Goal: Task Accomplishment & Management: Manage account settings

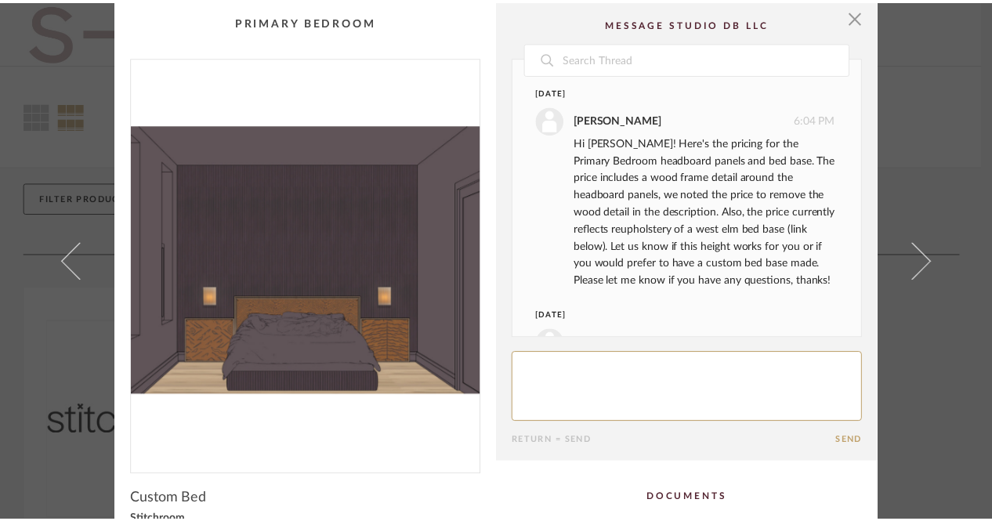
scroll to position [420, 0]
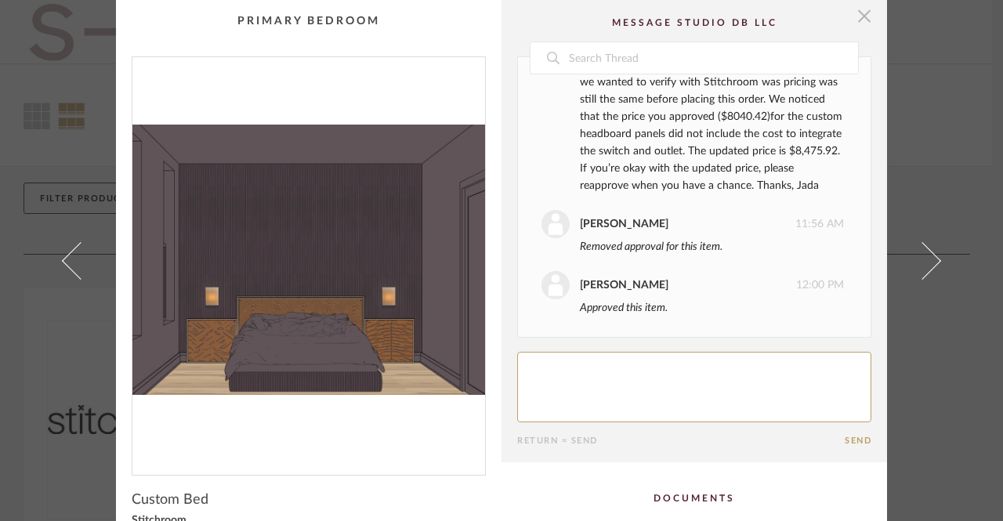
click at [859, 20] on span "button" at bounding box center [864, 15] width 31 height 31
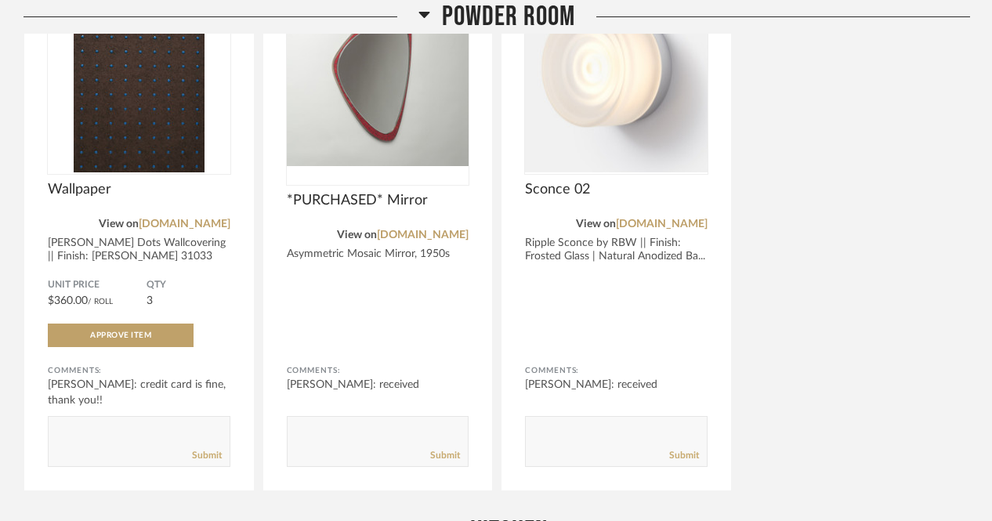
scroll to position [1649, 0]
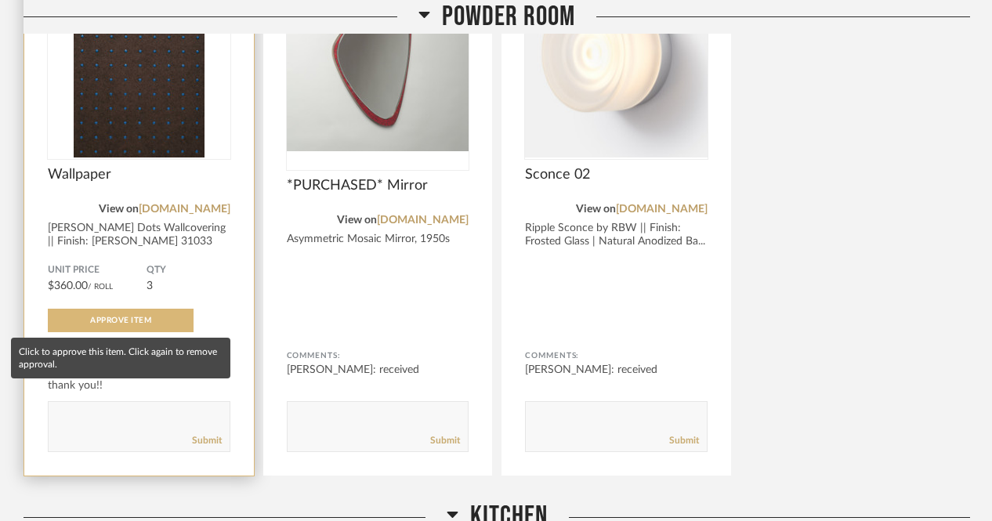
click at [161, 321] on button "Approve Item" at bounding box center [121, 321] width 146 height 24
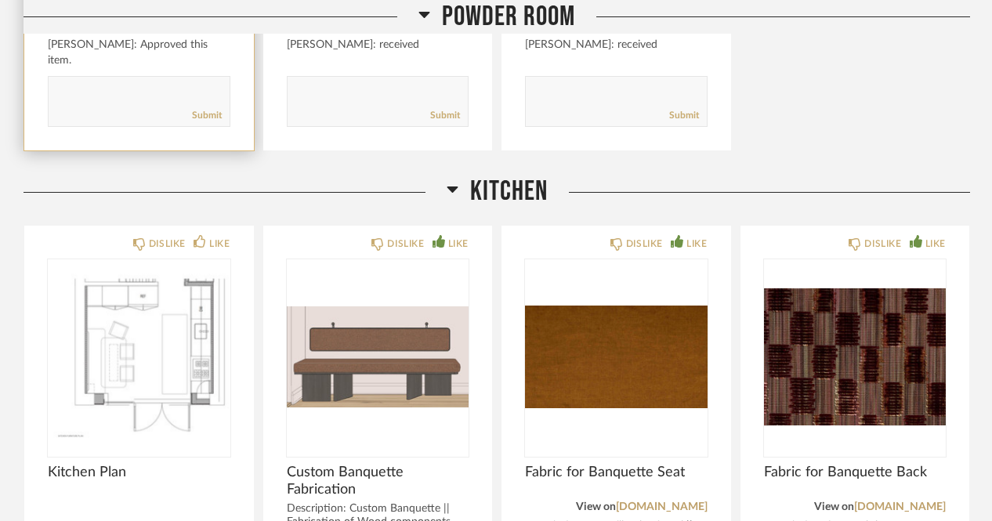
scroll to position [2182, 0]
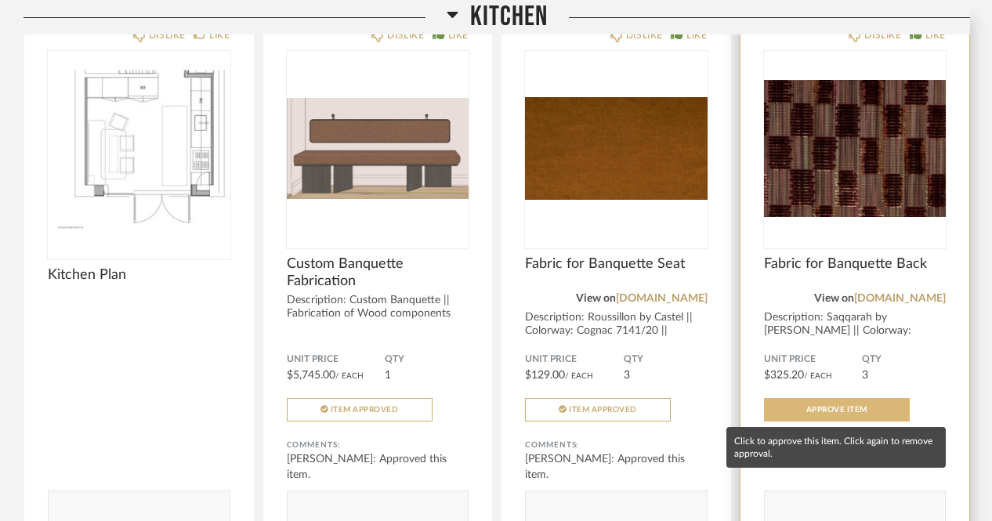
click at [818, 413] on button "Approve Item" at bounding box center [837, 410] width 146 height 24
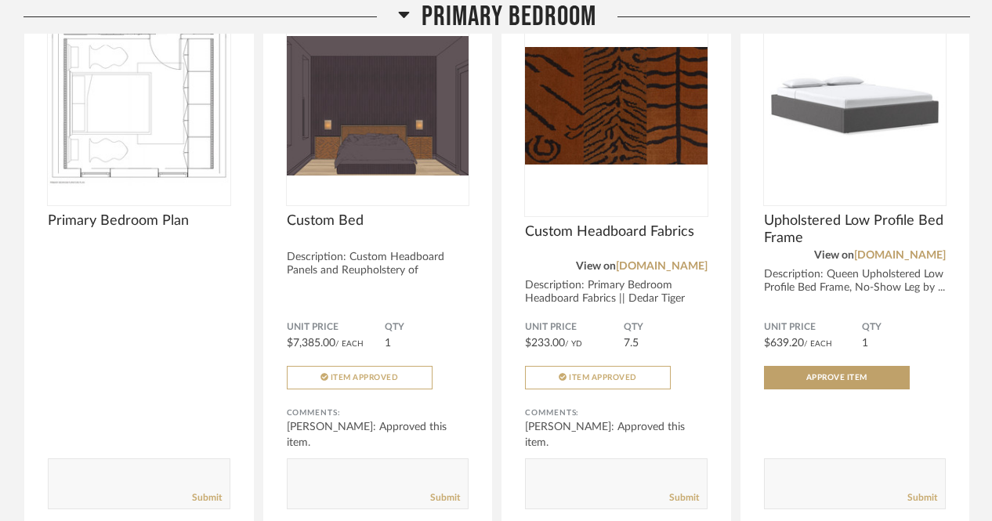
scroll to position [4884, 0]
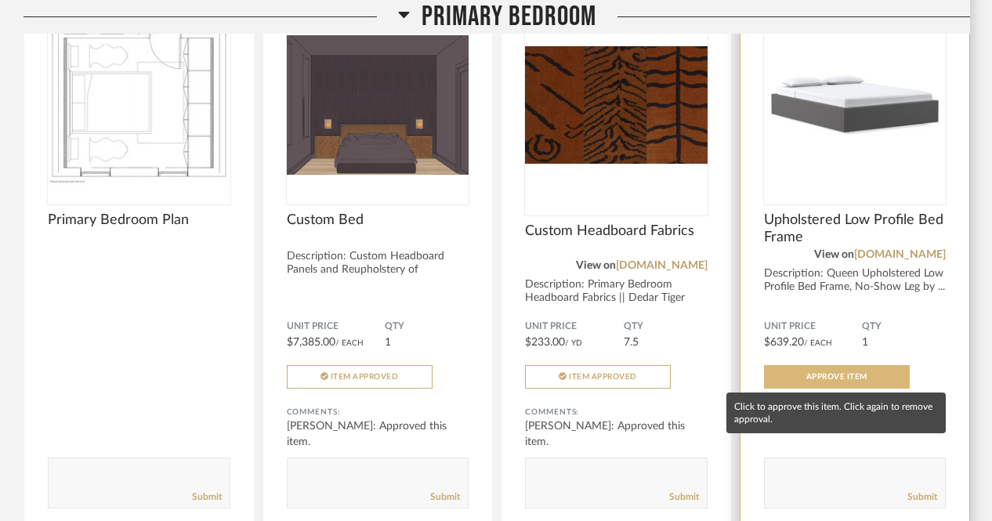
click at [796, 378] on button "Approve Item" at bounding box center [837, 377] width 146 height 24
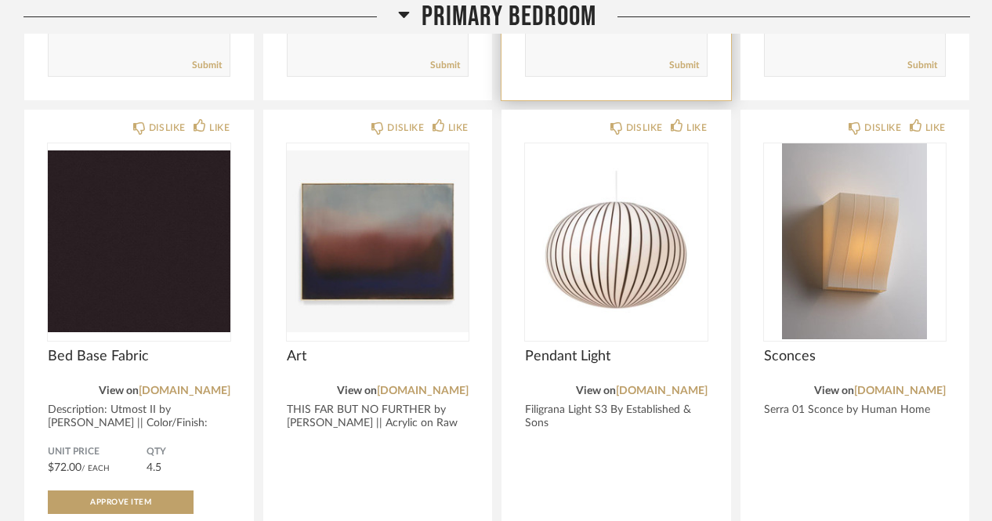
scroll to position [5317, 0]
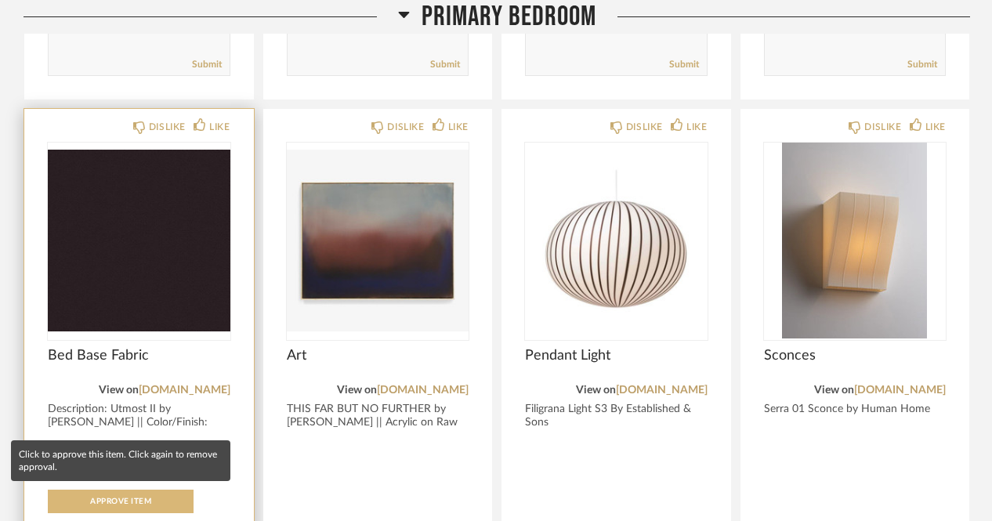
click at [165, 499] on button "Approve Item" at bounding box center [121, 502] width 146 height 24
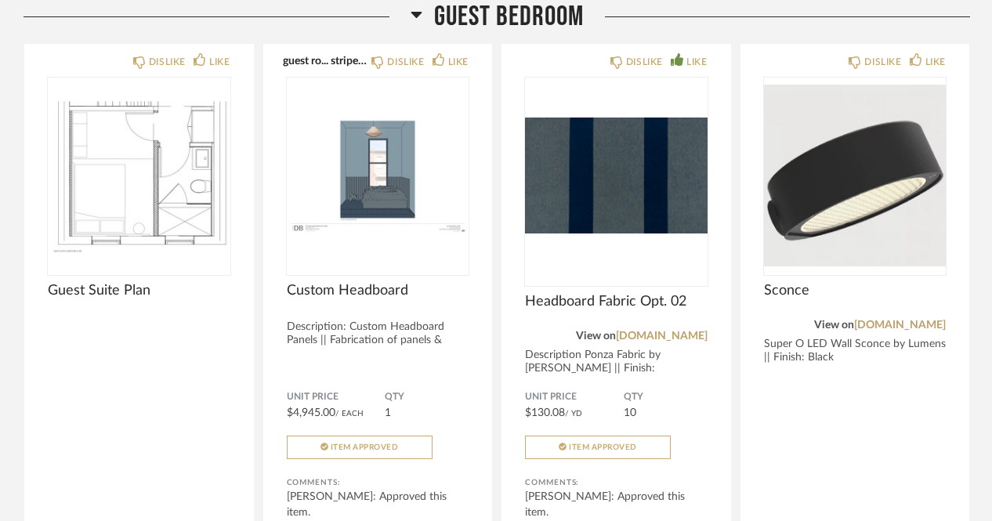
scroll to position [4116, 0]
